Goal: Check status: Check status

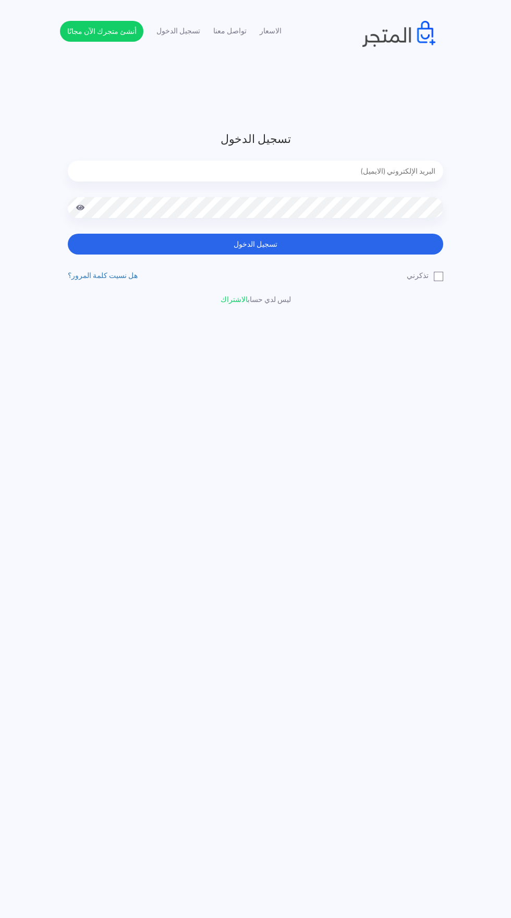
click at [158, 169] on input "email" at bounding box center [256, 171] width 376 height 21
type input "noha_mae86@yahoo.com"
click at [68, 234] on button "تسجيل الدخول" at bounding box center [256, 244] width 376 height 21
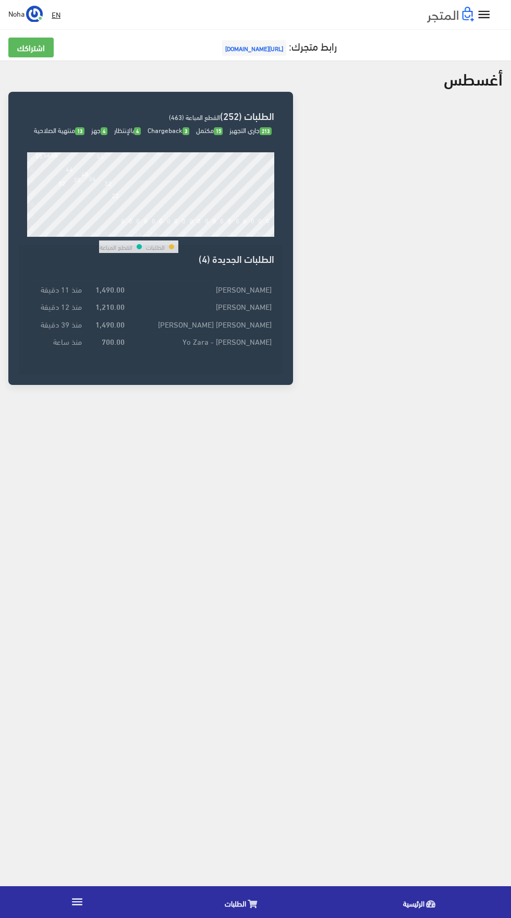
click at [239, 907] on span "الطلبات" at bounding box center [235, 903] width 21 height 13
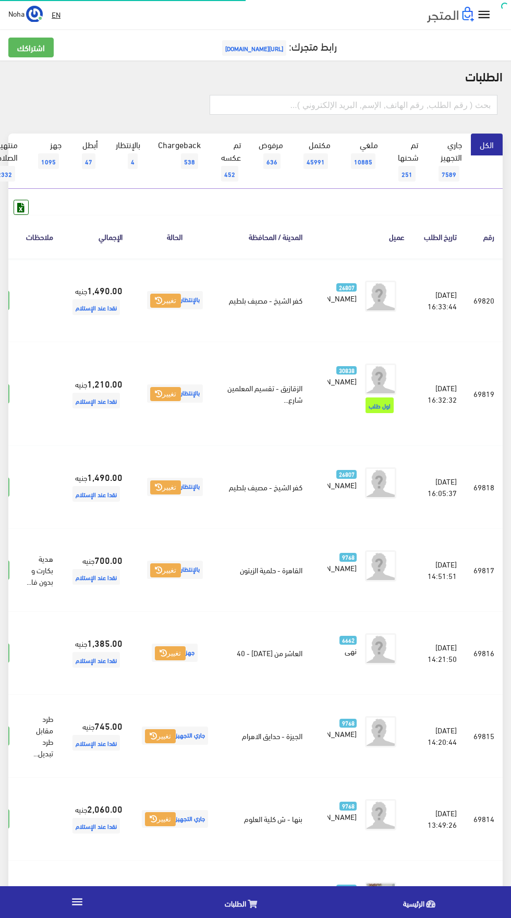
scroll to position [0, -27]
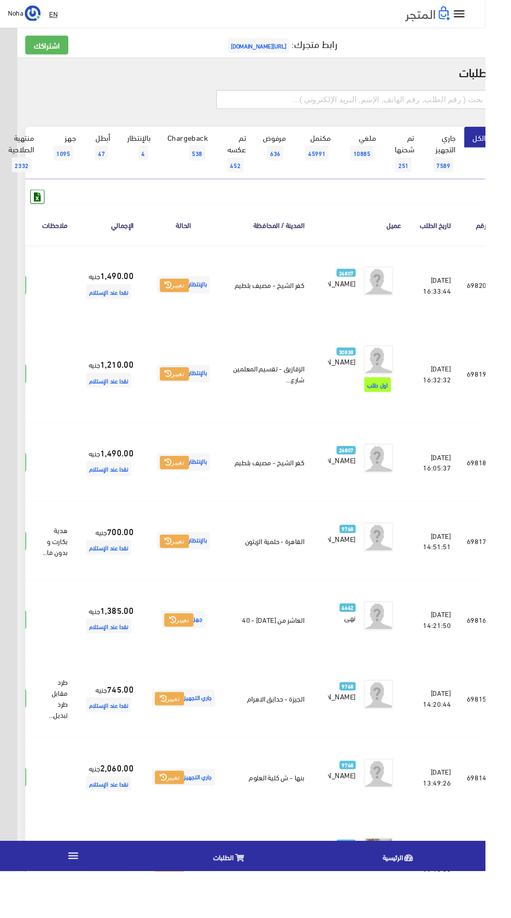
click at [314, 104] on input "text" at bounding box center [372, 105] width 288 height 20
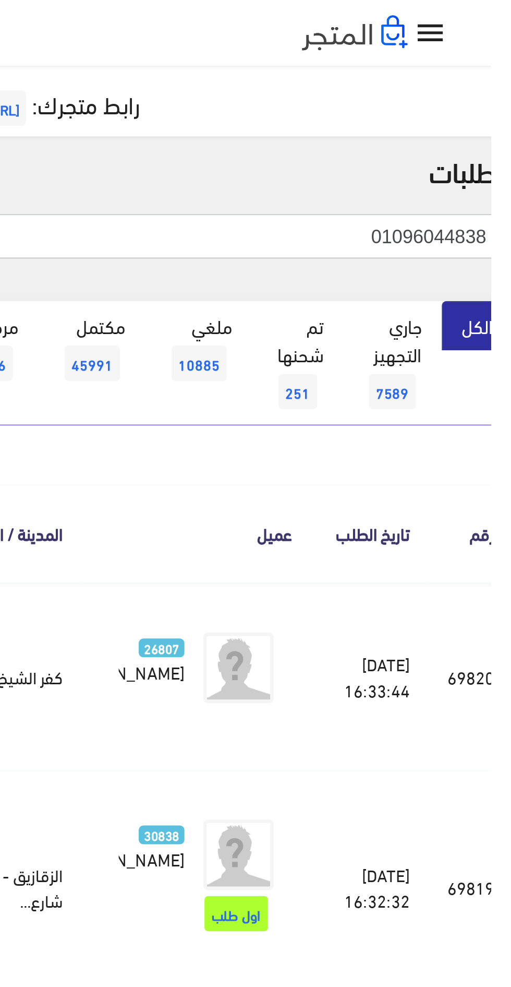
type input "01096044838"
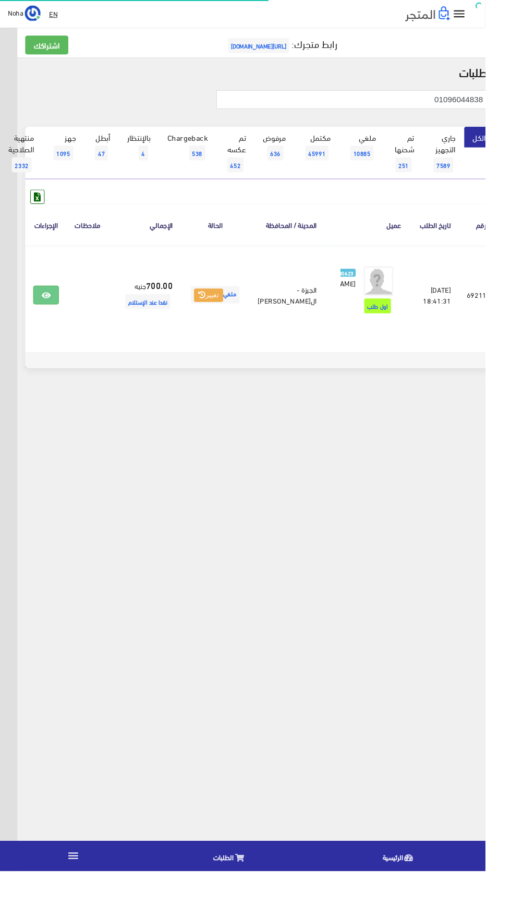
scroll to position [0, -27]
click at [53, 316] on icon at bounding box center [48, 311] width 9 height 8
